Goal: Transaction & Acquisition: Book appointment/travel/reservation

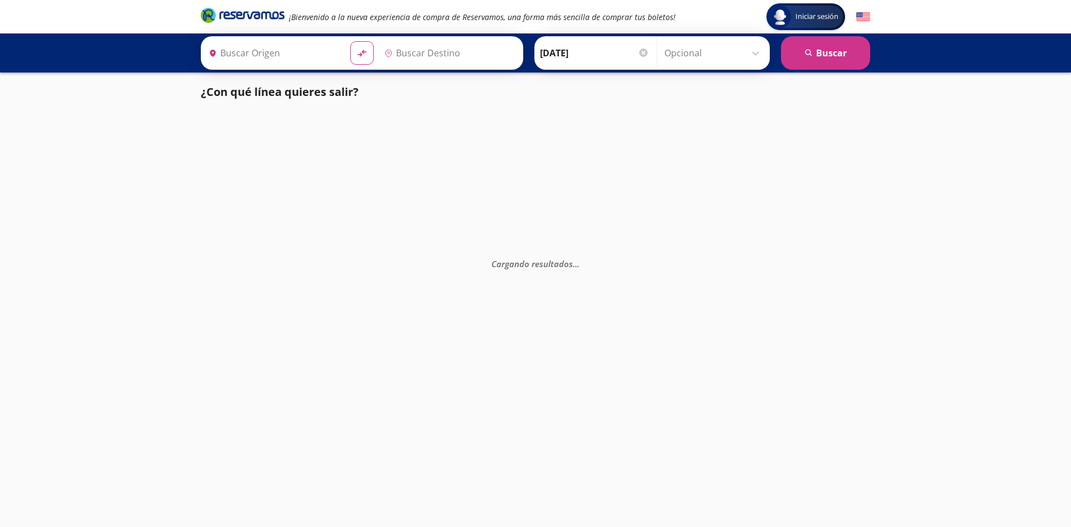
type input "[GEOGRAPHIC_DATA], [GEOGRAPHIC_DATA]"
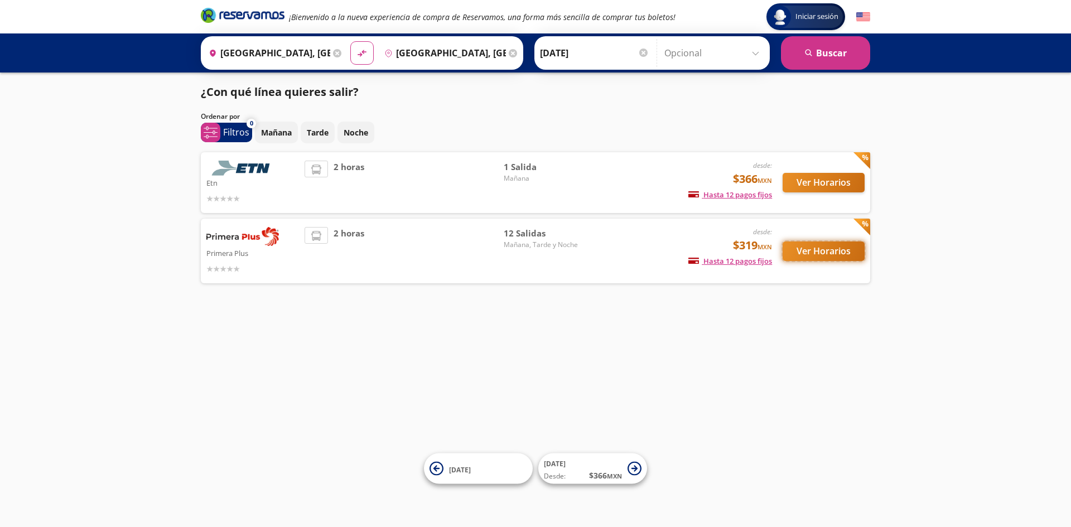
click at [814, 249] on button "Ver Horarios" at bounding box center [824, 252] width 82 height 20
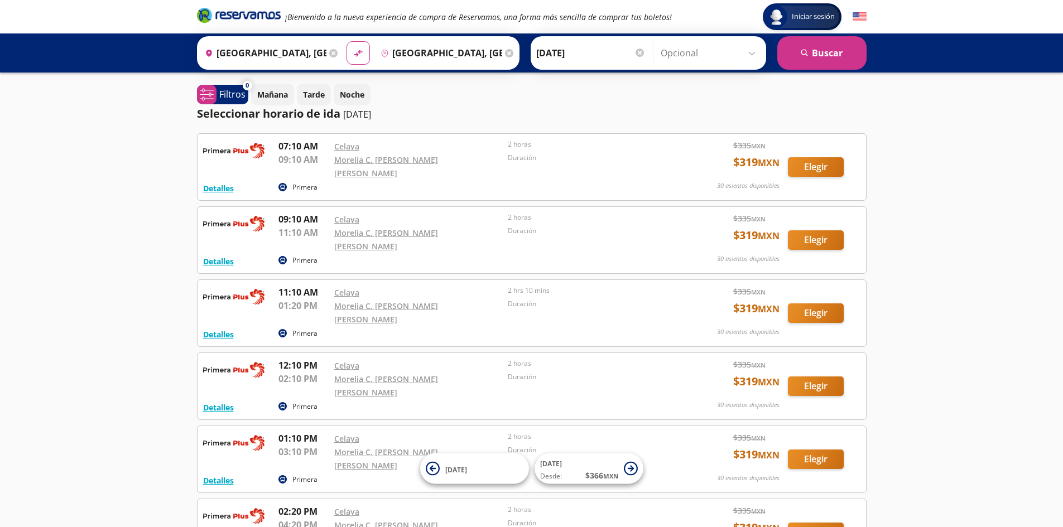
click at [411, 53] on input "[GEOGRAPHIC_DATA], [GEOGRAPHIC_DATA]" at bounding box center [439, 53] width 126 height 28
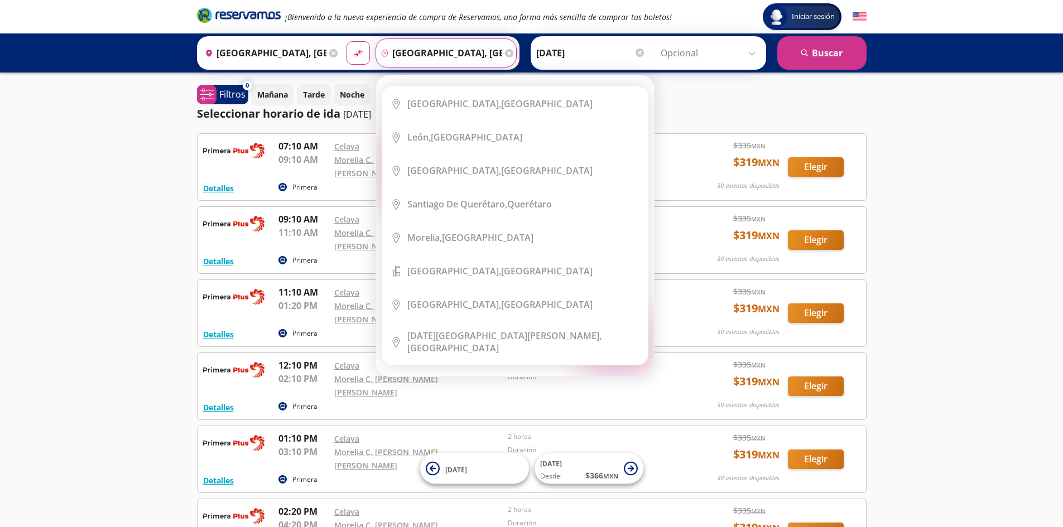
click at [490, 52] on input "[GEOGRAPHIC_DATA], [GEOGRAPHIC_DATA]" at bounding box center [439, 53] width 126 height 28
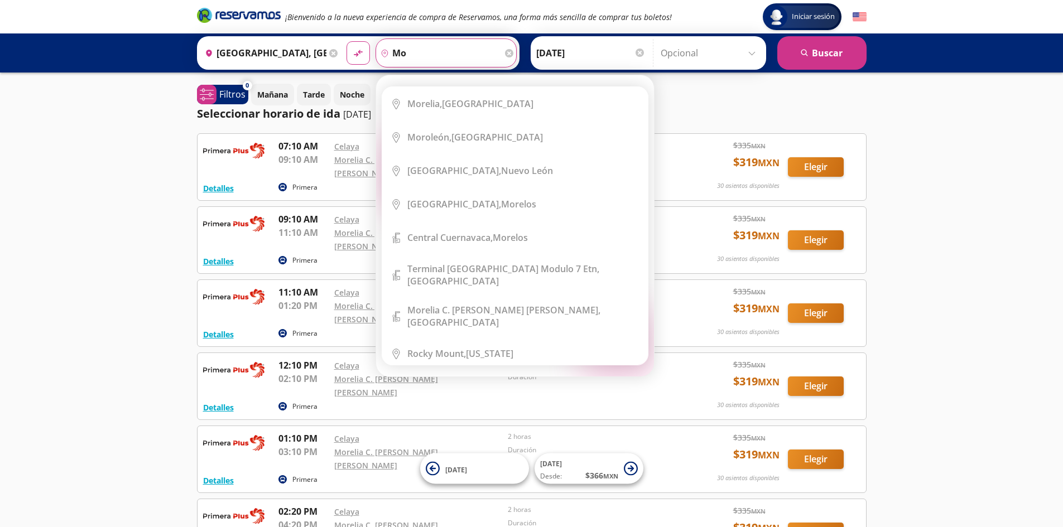
type input "m"
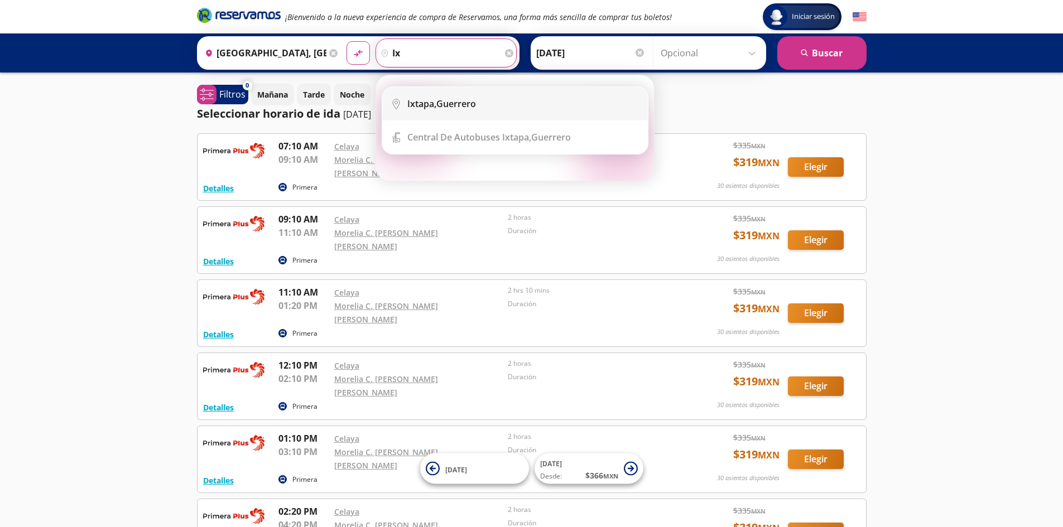
click at [458, 107] on div "Ixtapa, [GEOGRAPHIC_DATA]" at bounding box center [441, 104] width 69 height 12
type input "Ixtapa, [GEOGRAPHIC_DATA]"
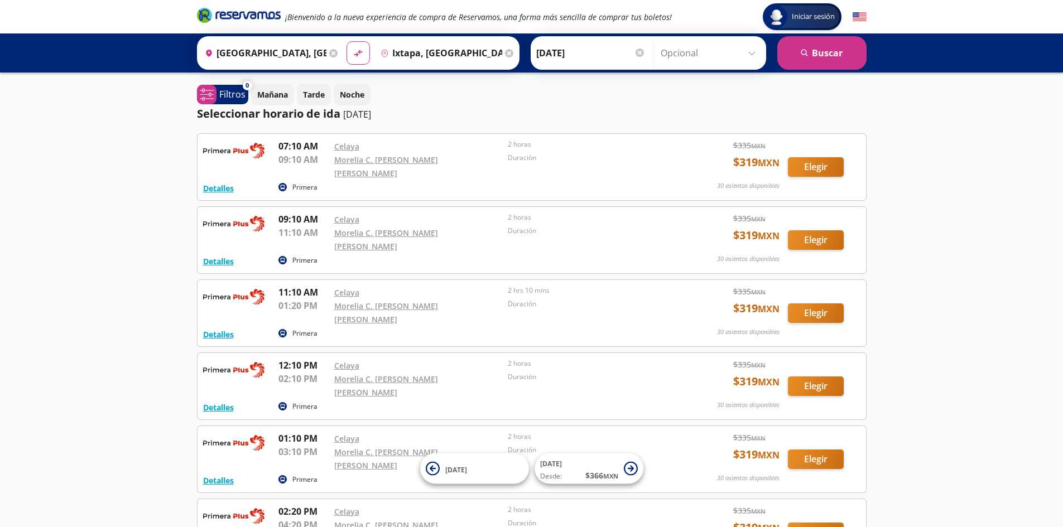
click at [559, 52] on input "[DATE]" at bounding box center [590, 53] width 109 height 28
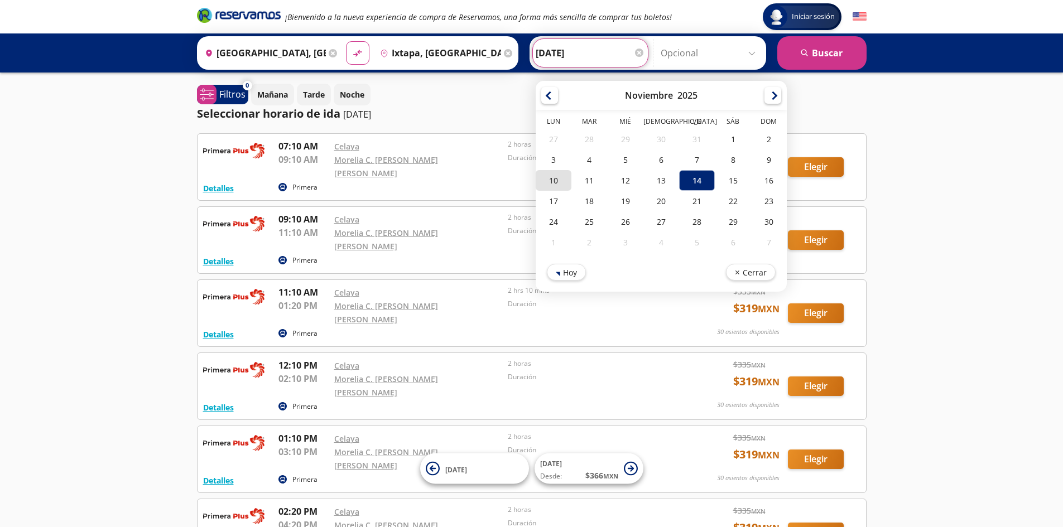
click at [552, 185] on div "10" at bounding box center [554, 180] width 36 height 21
type input "[DATE]"
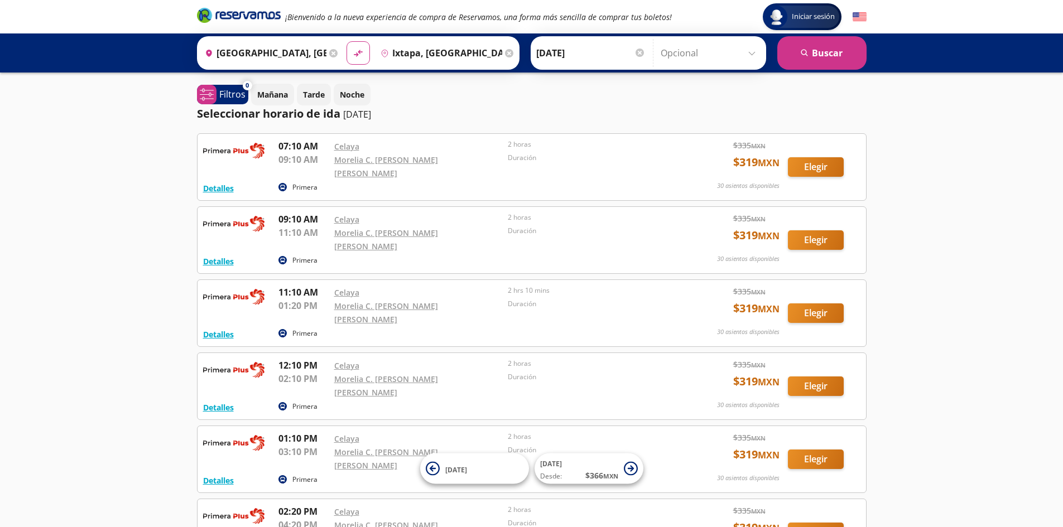
click at [686, 55] on input "Opcional" at bounding box center [711, 53] width 100 height 28
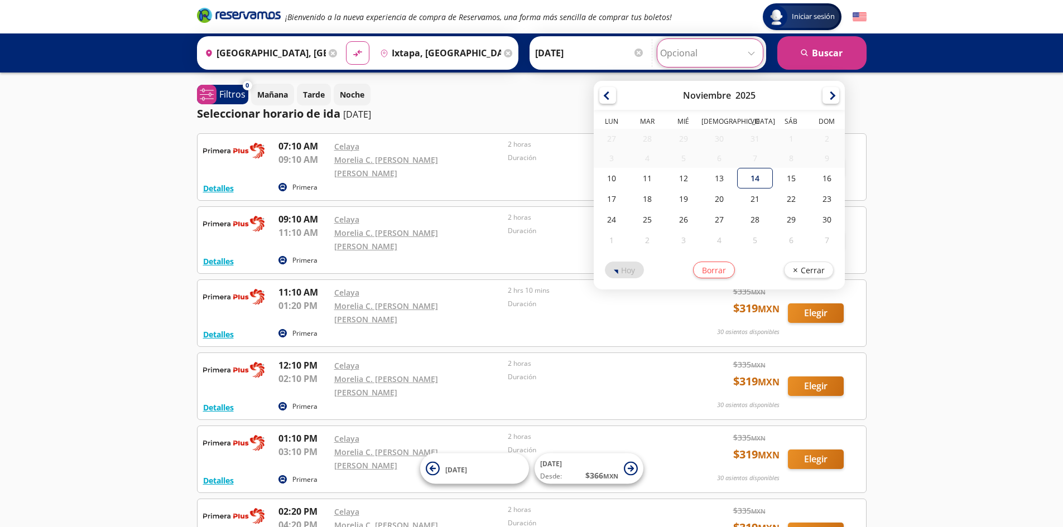
click at [753, 185] on div "14" at bounding box center [755, 178] width 36 height 21
type input "[DATE]"
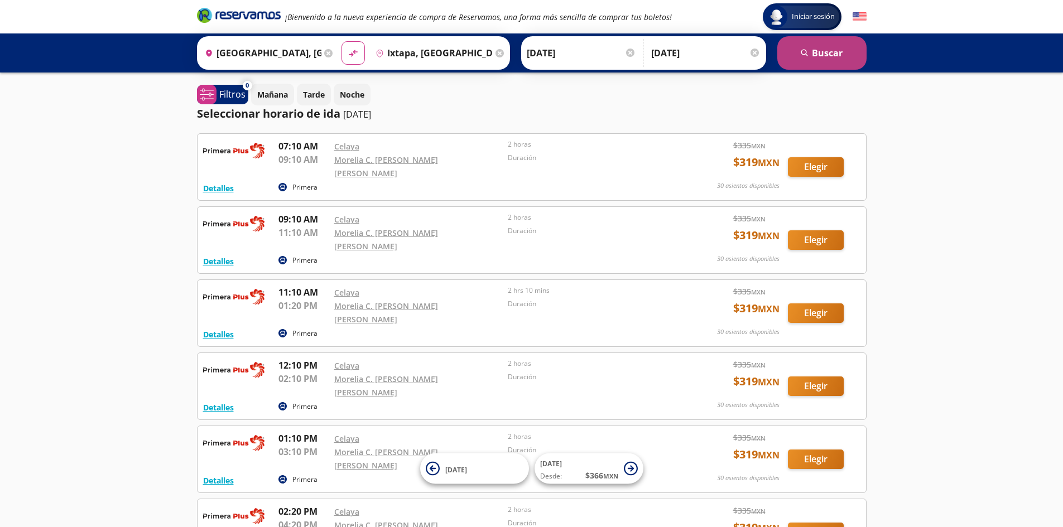
click at [820, 54] on button "search [GEOGRAPHIC_DATA]" at bounding box center [821, 52] width 89 height 33
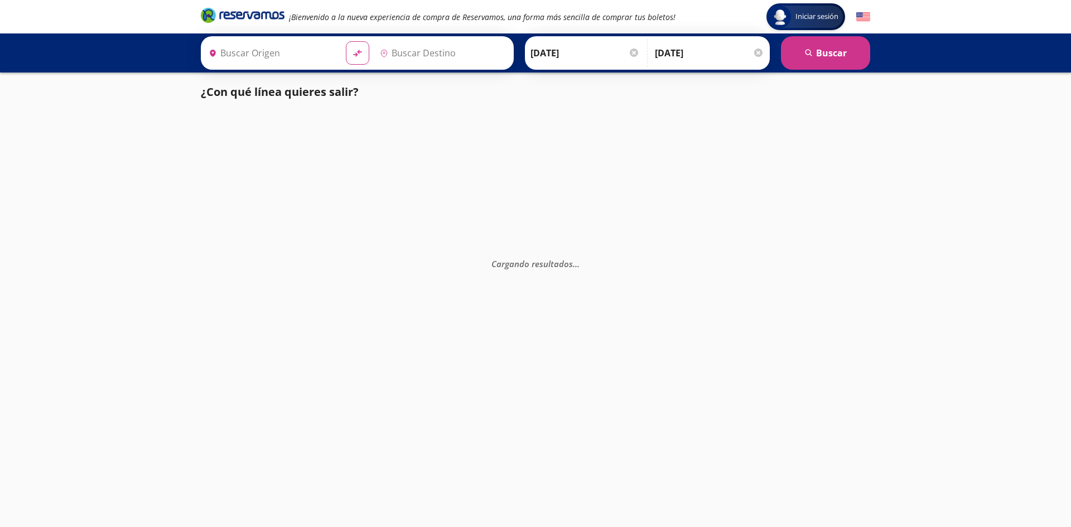
type input "[GEOGRAPHIC_DATA], [GEOGRAPHIC_DATA]"
type input "Ixtapa, [GEOGRAPHIC_DATA]"
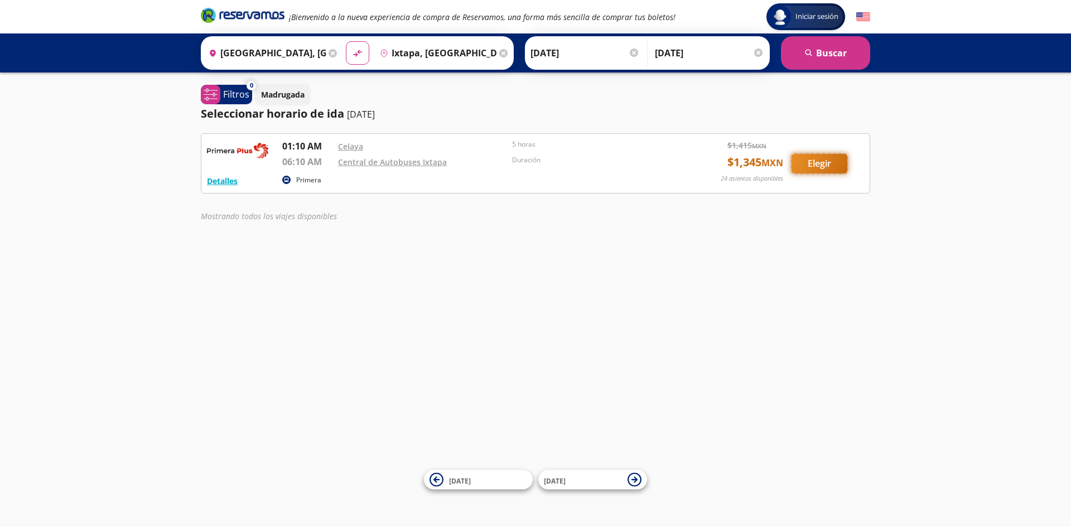
click at [821, 169] on button "Elegir" at bounding box center [820, 164] width 56 height 20
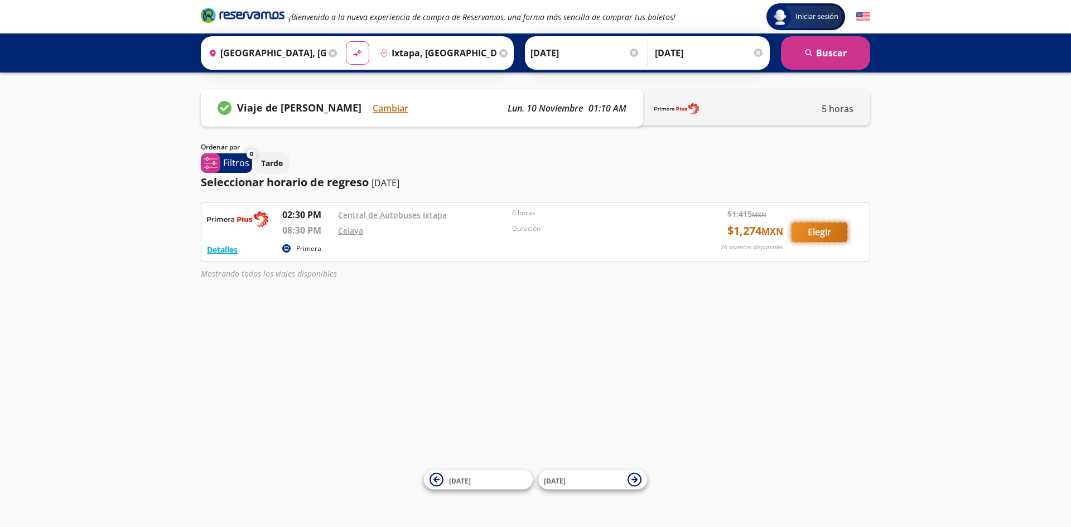
click at [811, 235] on button "Elegir" at bounding box center [820, 233] width 56 height 20
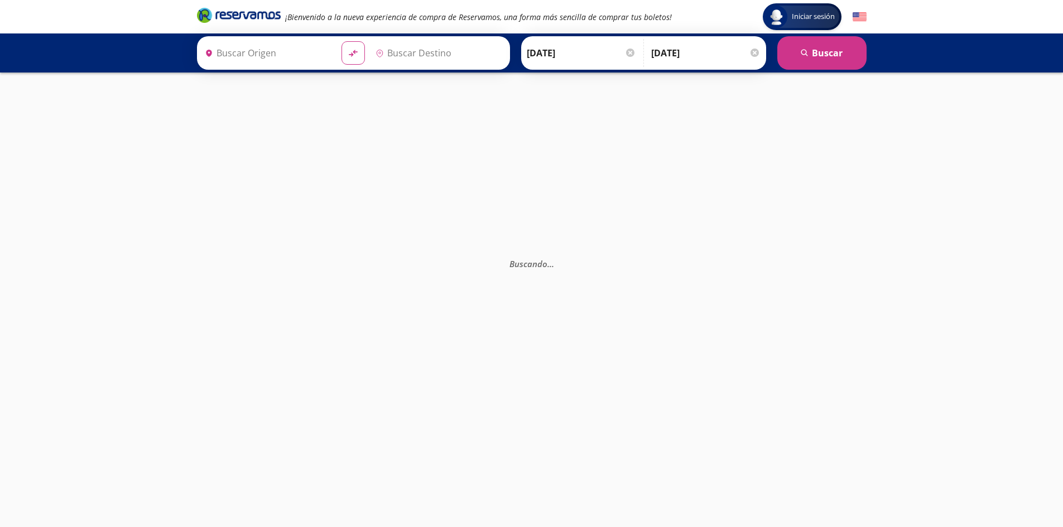
type input "[GEOGRAPHIC_DATA], [GEOGRAPHIC_DATA]"
type input "Ixtapa, [GEOGRAPHIC_DATA]"
